Goal: Task Accomplishment & Management: Use online tool/utility

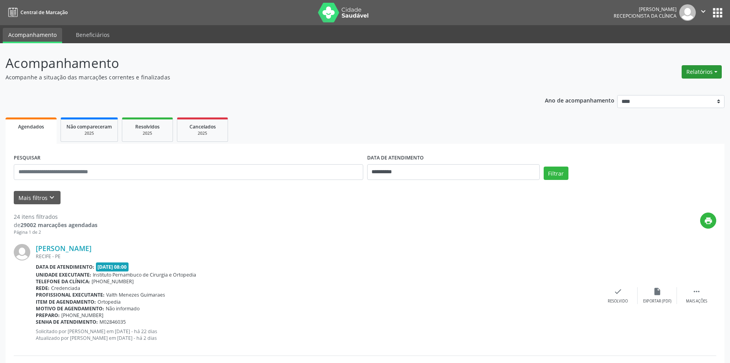
click at [703, 73] on button "Relatórios" at bounding box center [702, 71] width 40 height 13
click at [689, 84] on link "Agendamentos" at bounding box center [680, 88] width 85 height 11
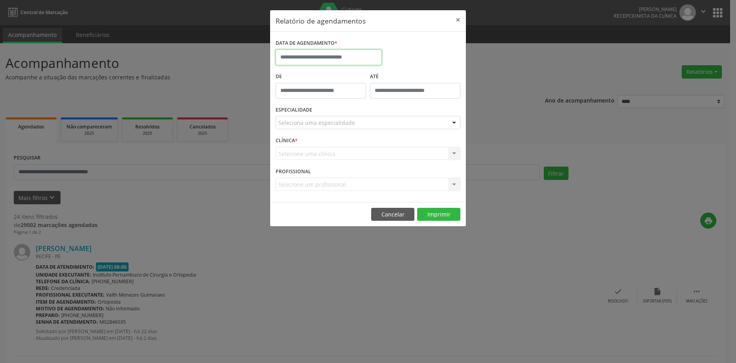
click at [361, 54] on input "text" at bounding box center [329, 58] width 106 height 16
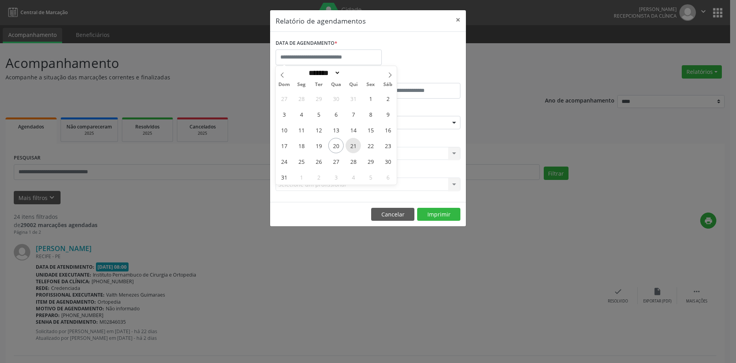
click at [355, 145] on span "21" at bounding box center [353, 145] width 15 height 15
type input "**********"
click at [355, 145] on span "21" at bounding box center [353, 145] width 15 height 15
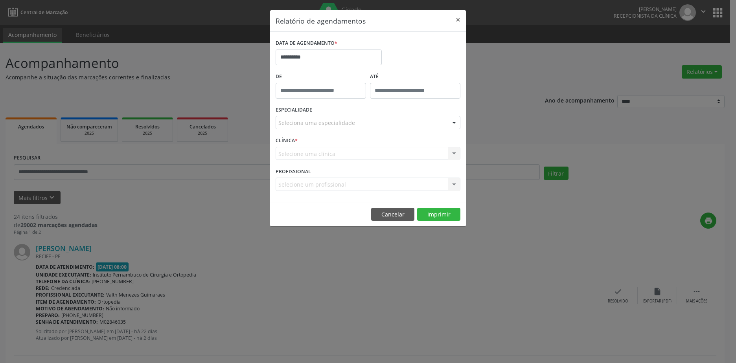
click at [366, 119] on div "Seleciona uma especialidade" at bounding box center [368, 122] width 185 height 13
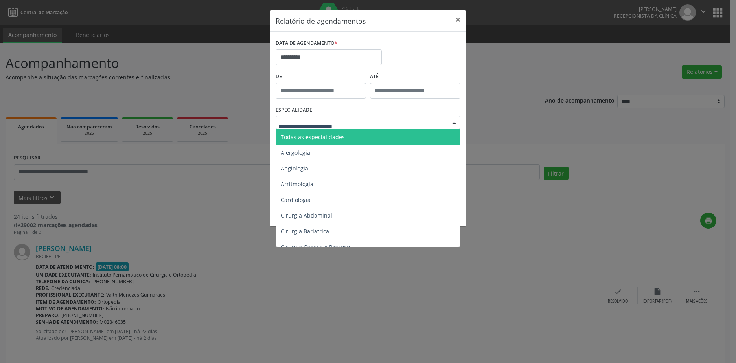
click at [358, 135] on span "Todas as especialidades" at bounding box center [368, 137] width 185 height 16
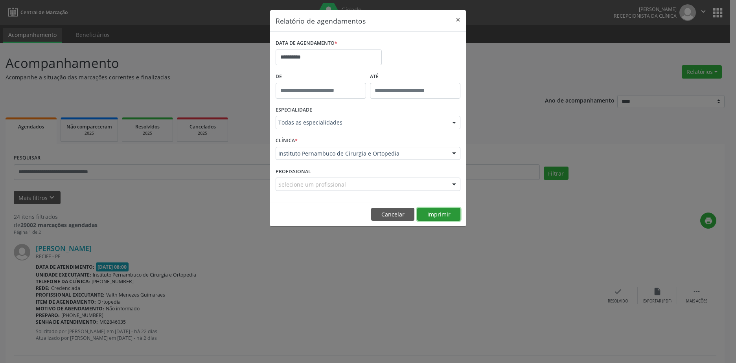
click at [446, 212] on button "Imprimir" at bounding box center [438, 214] width 43 height 13
